Goal: Check status: Check status

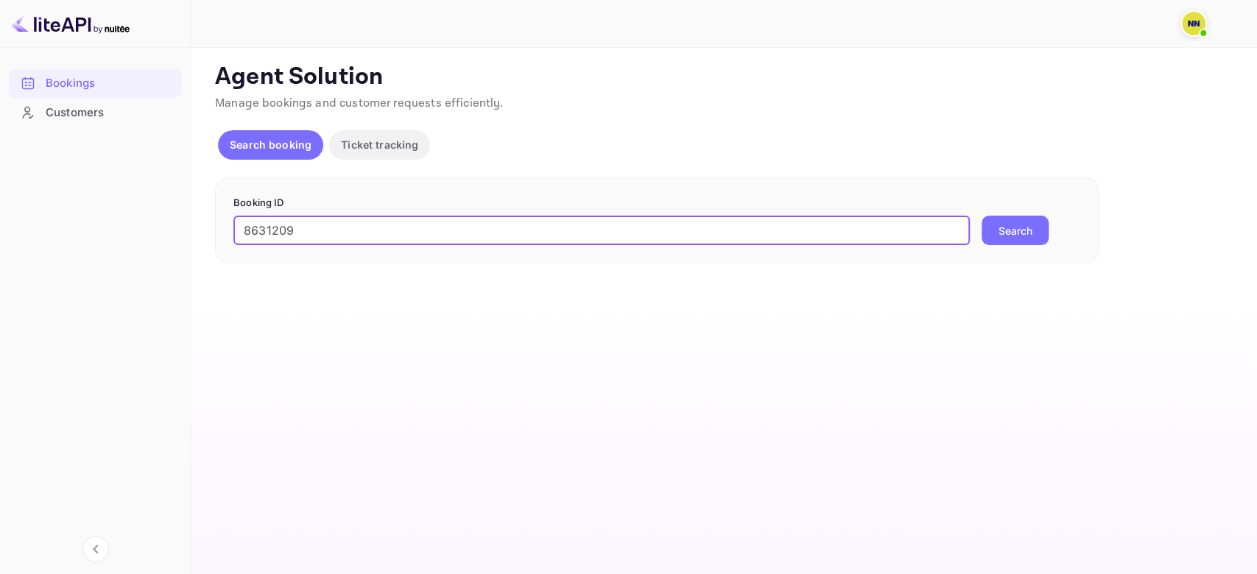
type input "8631209"
click at [981, 216] on button "Search" at bounding box center [1014, 230] width 67 height 29
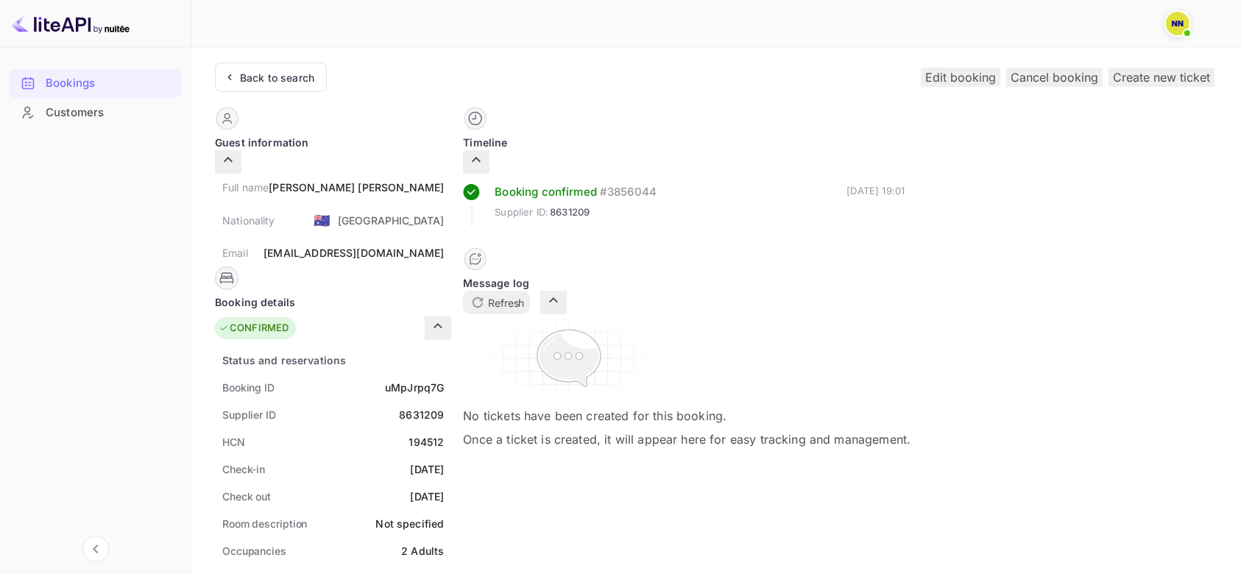
click at [445, 434] on div "194512" at bounding box center [426, 441] width 35 height 15
copy div "194512"
click at [287, 80] on div "Back to search" at bounding box center [277, 77] width 74 height 15
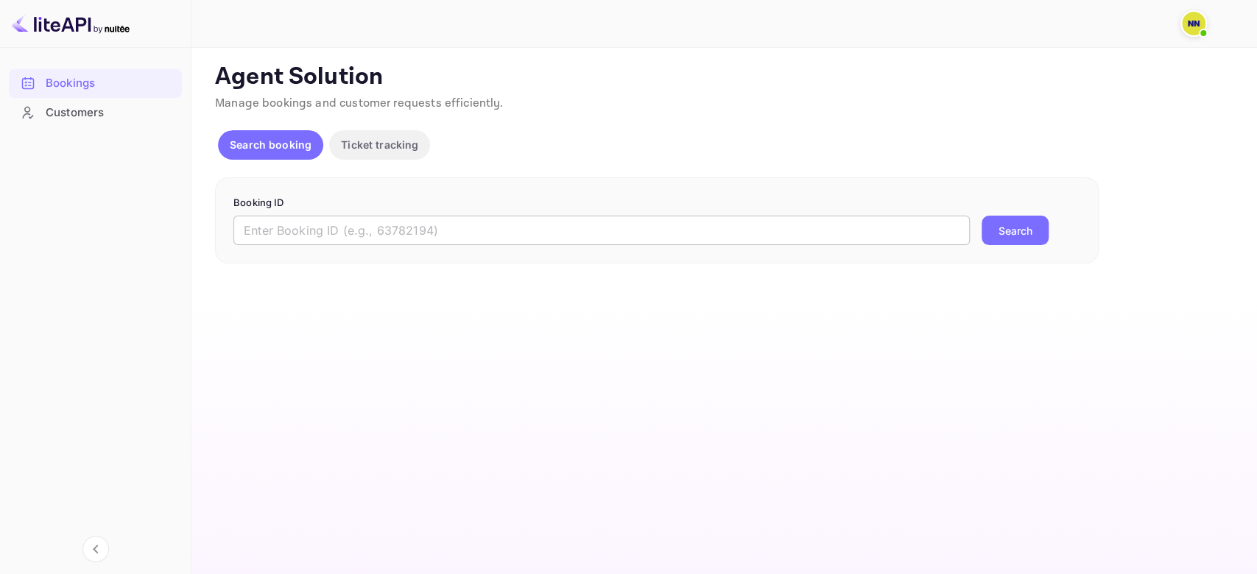
click at [283, 223] on input "text" at bounding box center [601, 230] width 736 height 29
paste input "8452199"
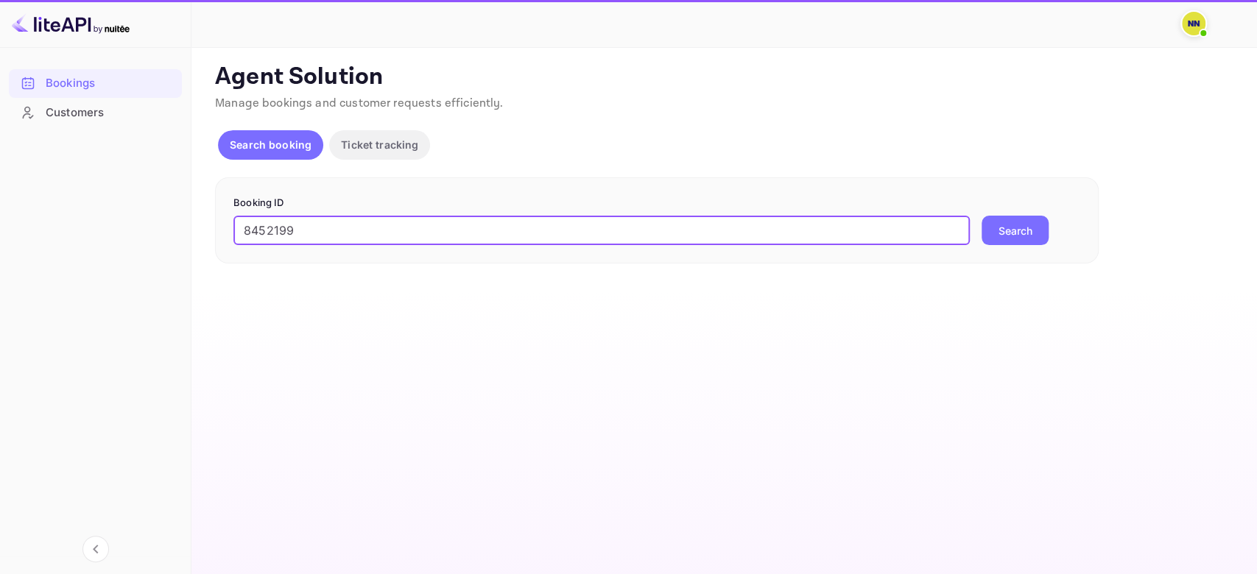
type input "8452199"
click at [981, 216] on button "Search" at bounding box center [1014, 230] width 67 height 29
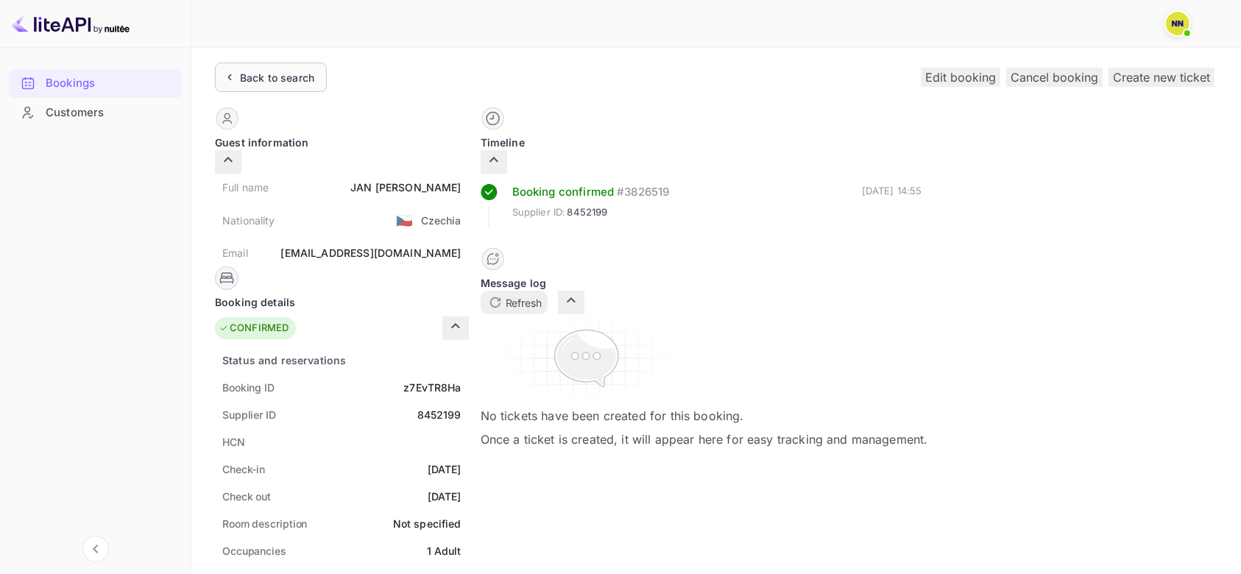
click at [281, 70] on div "Back to search" at bounding box center [277, 77] width 74 height 15
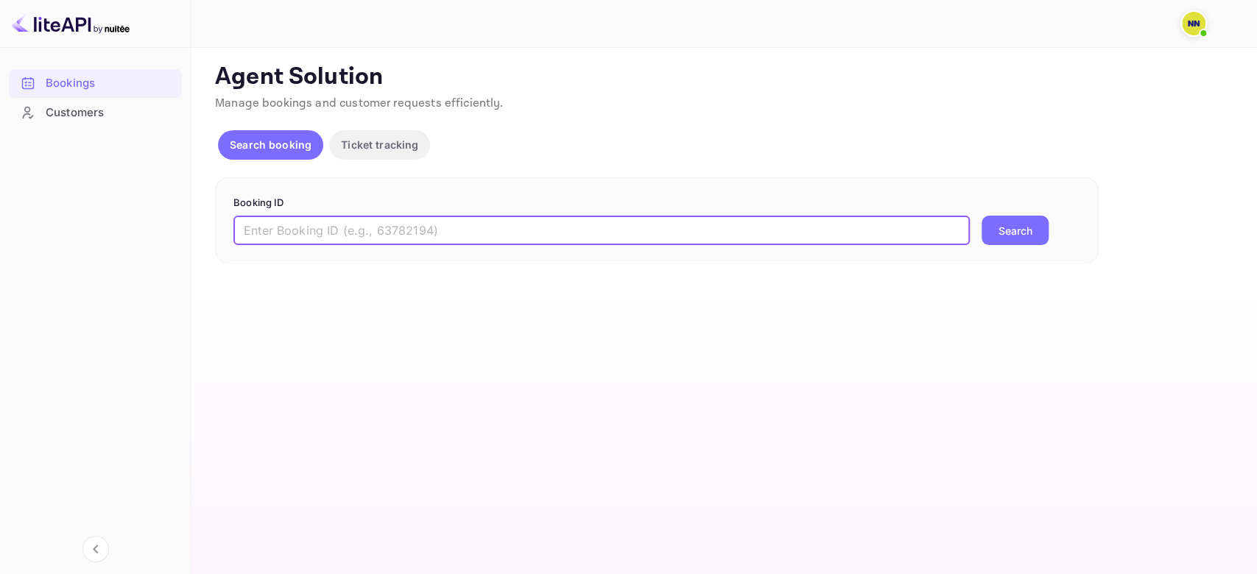
click at [281, 226] on input "text" at bounding box center [601, 230] width 736 height 29
paste input "8602155"
click at [981, 216] on button "Search" at bounding box center [1014, 230] width 67 height 29
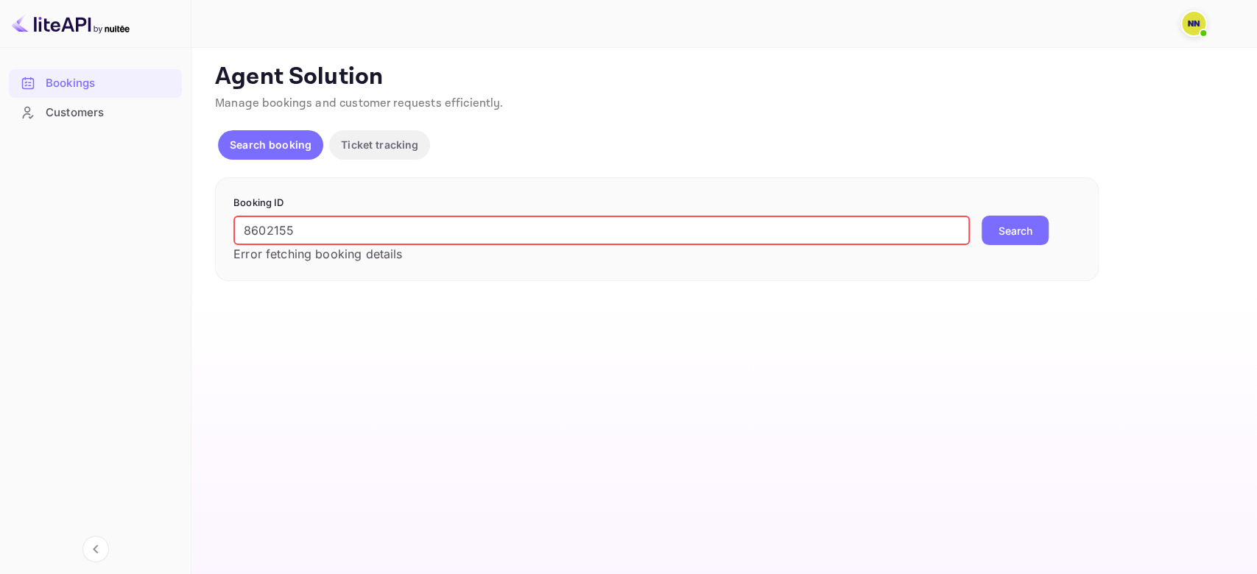
click at [266, 232] on input "8602155" at bounding box center [601, 230] width 736 height 29
paste input "6774879"
click at [267, 233] on input "6774879" at bounding box center [601, 230] width 736 height 29
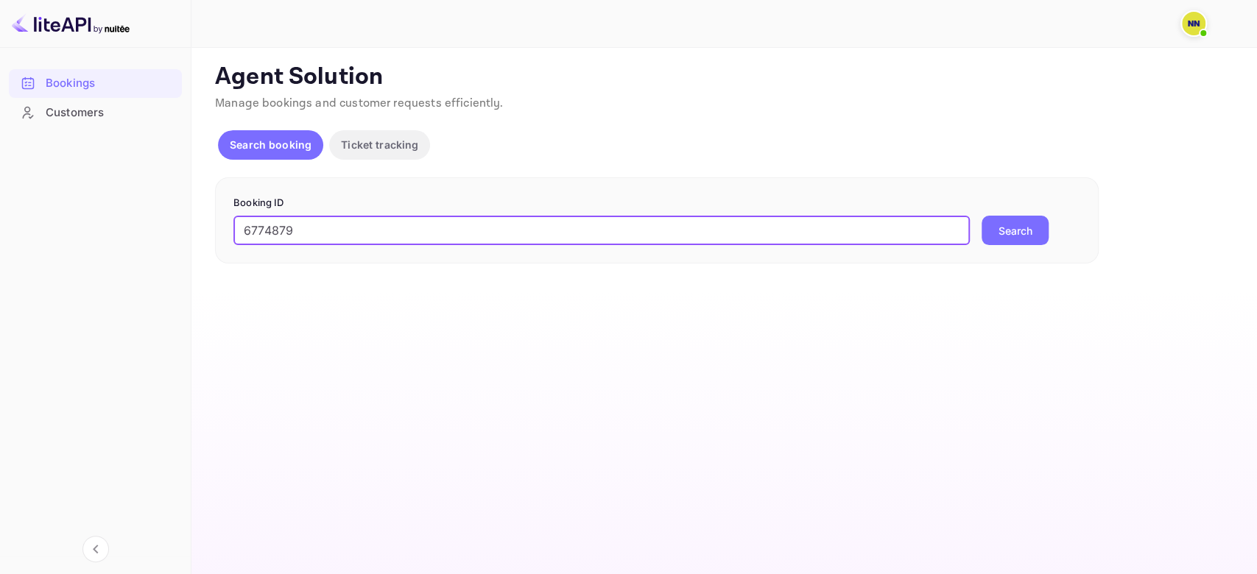
type input "6774879"
click at [981, 216] on button "Search" at bounding box center [1014, 230] width 67 height 29
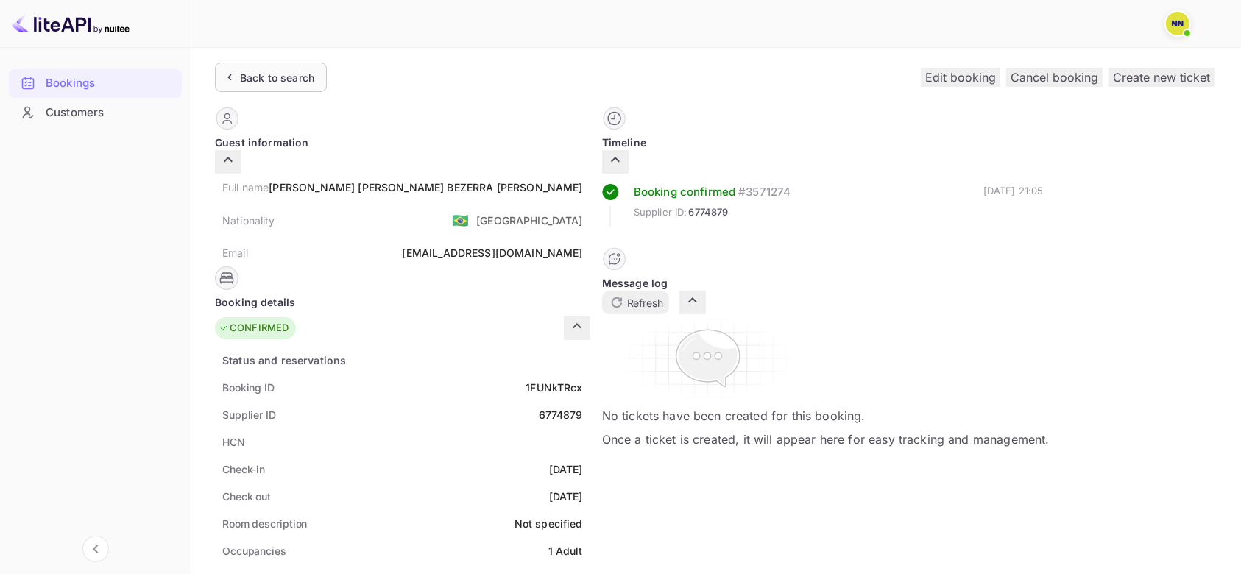
click at [282, 80] on div "Back to search" at bounding box center [277, 77] width 74 height 15
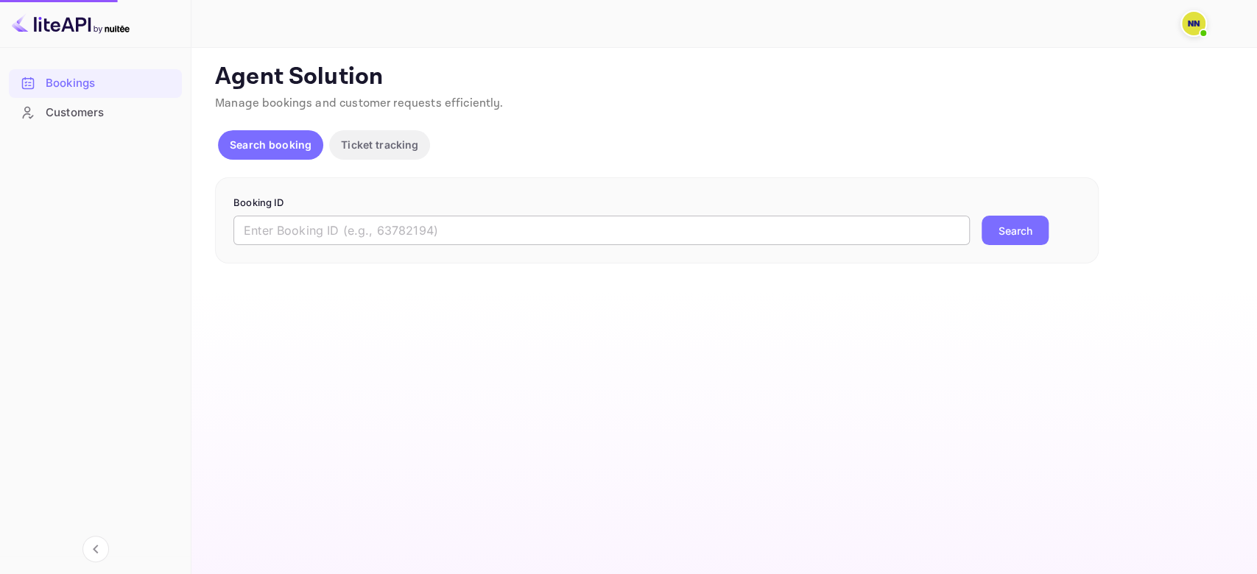
click at [277, 231] on input "text" at bounding box center [601, 230] width 736 height 29
paste input "6180463"
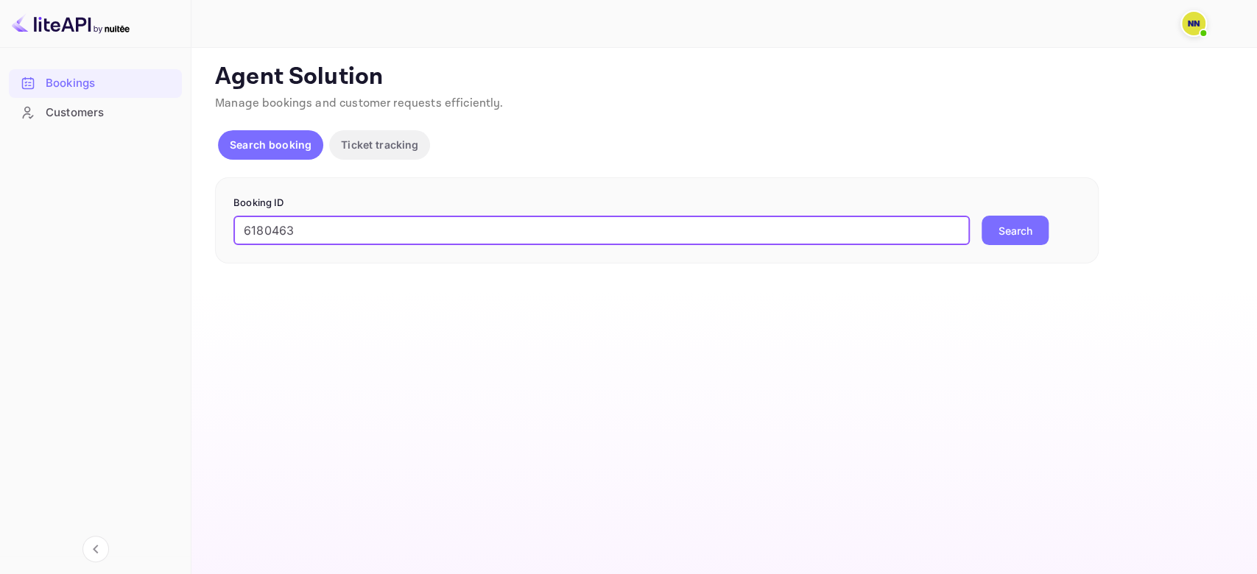
type input "6180463"
click at [981, 216] on button "Search" at bounding box center [1014, 230] width 67 height 29
